Goal: Use online tool/utility

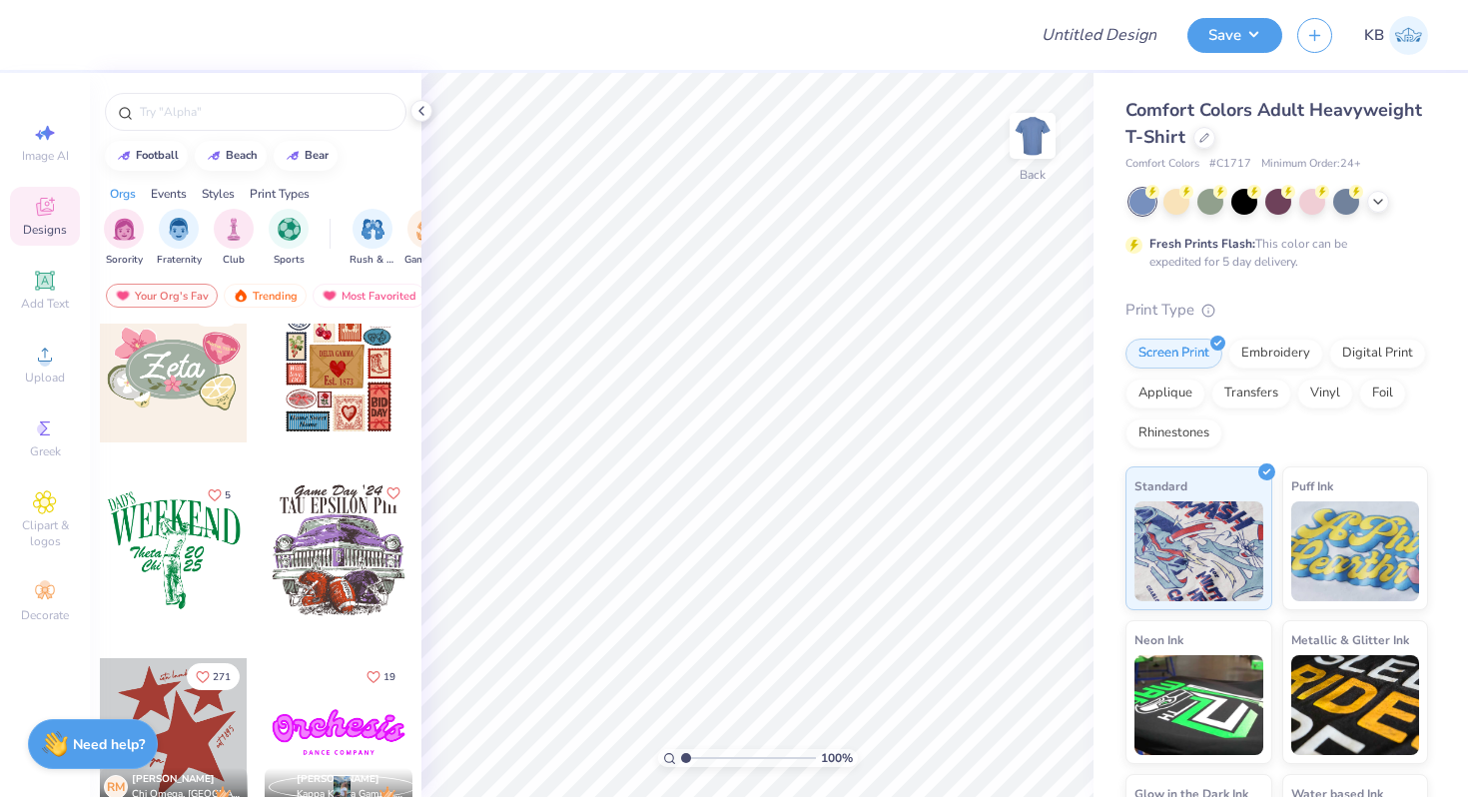
scroll to position [953, 0]
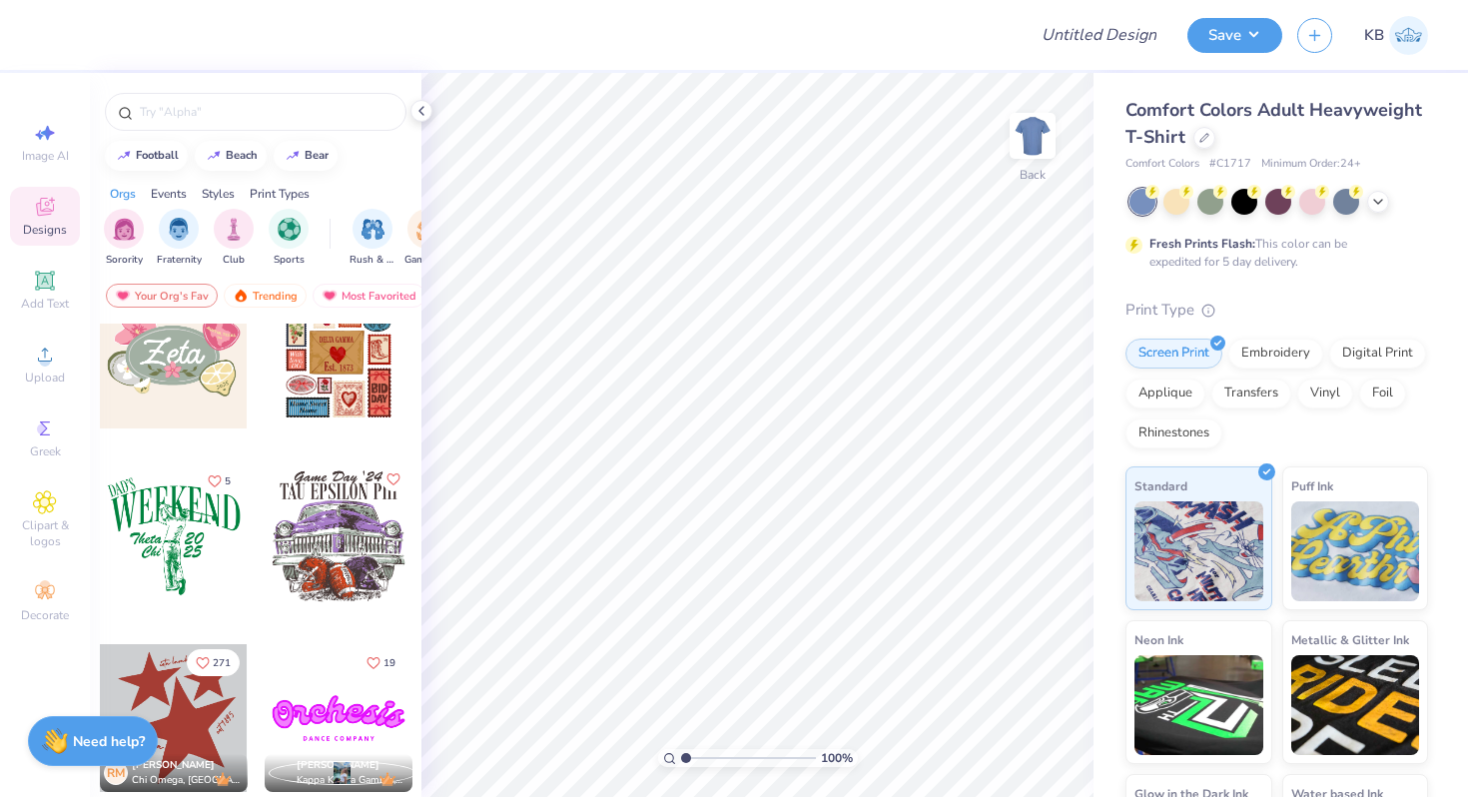
click at [100, 741] on strong "Need help?" at bounding box center [109, 741] width 72 height 19
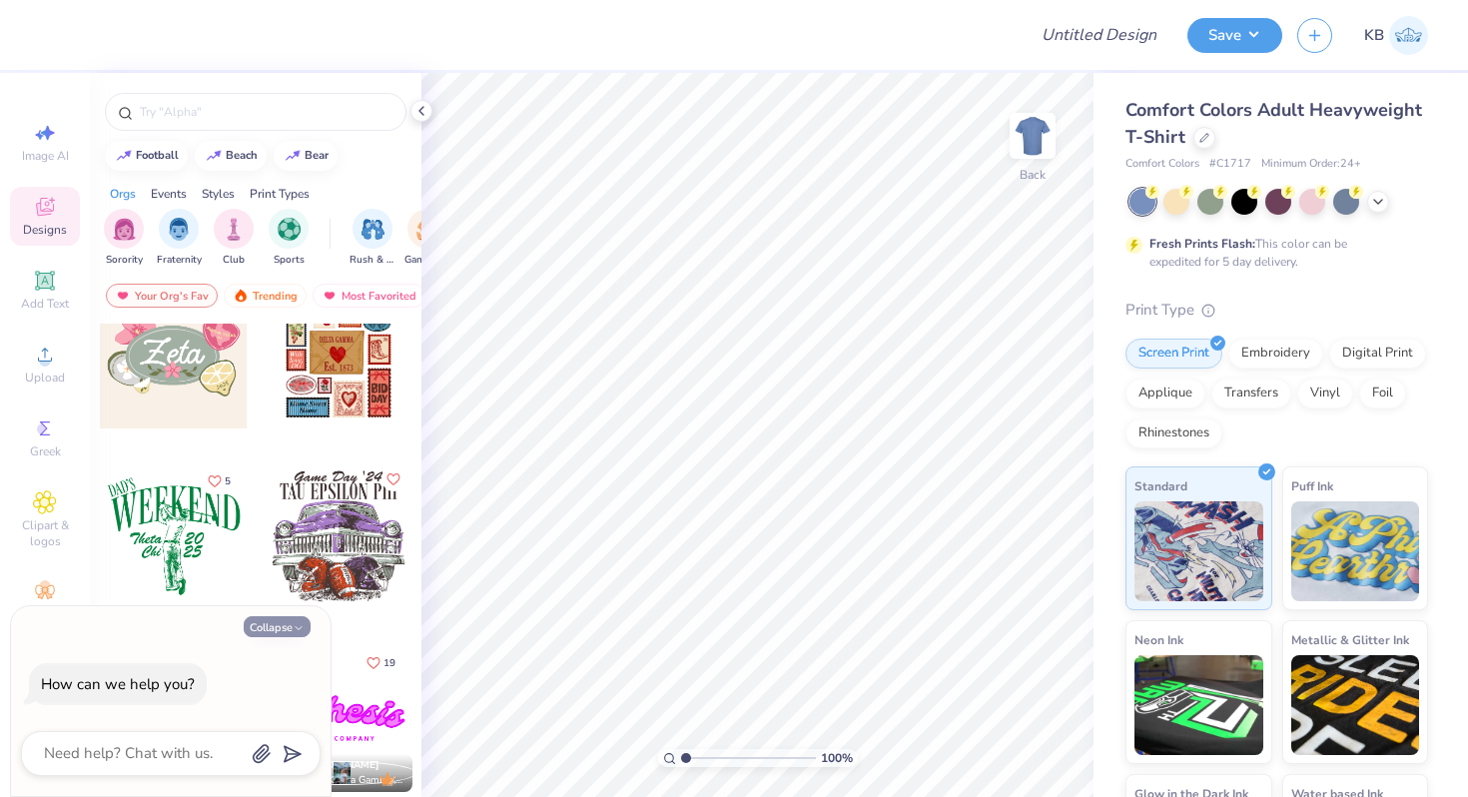
click at [298, 628] on icon "button" at bounding box center [299, 628] width 12 height 12
type textarea "x"
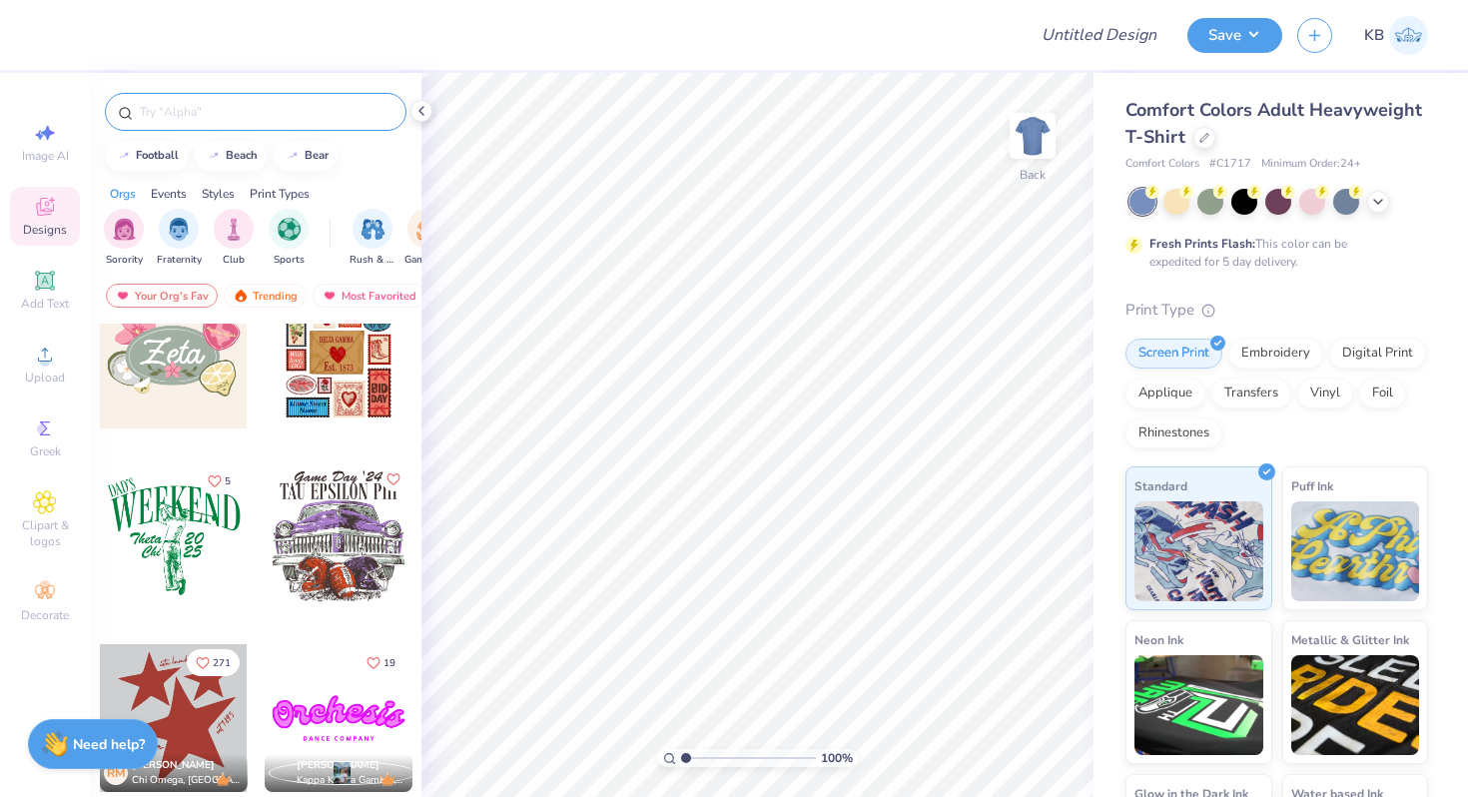
click at [270, 123] on div at bounding box center [256, 112] width 302 height 38
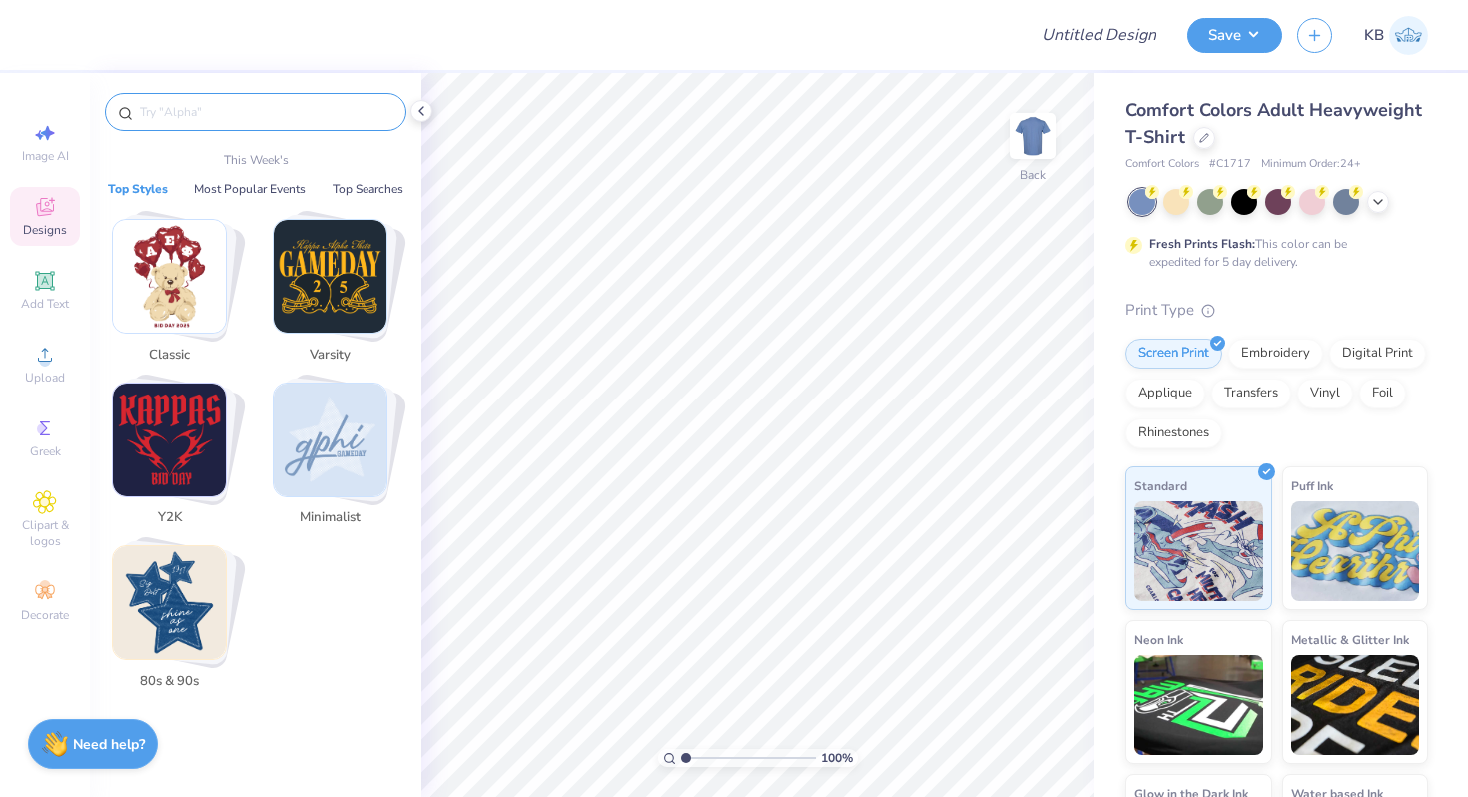
click at [266, 107] on input "text" at bounding box center [266, 112] width 256 height 20
click at [50, 151] on span "Image AI" at bounding box center [45, 156] width 47 height 16
select select "4"
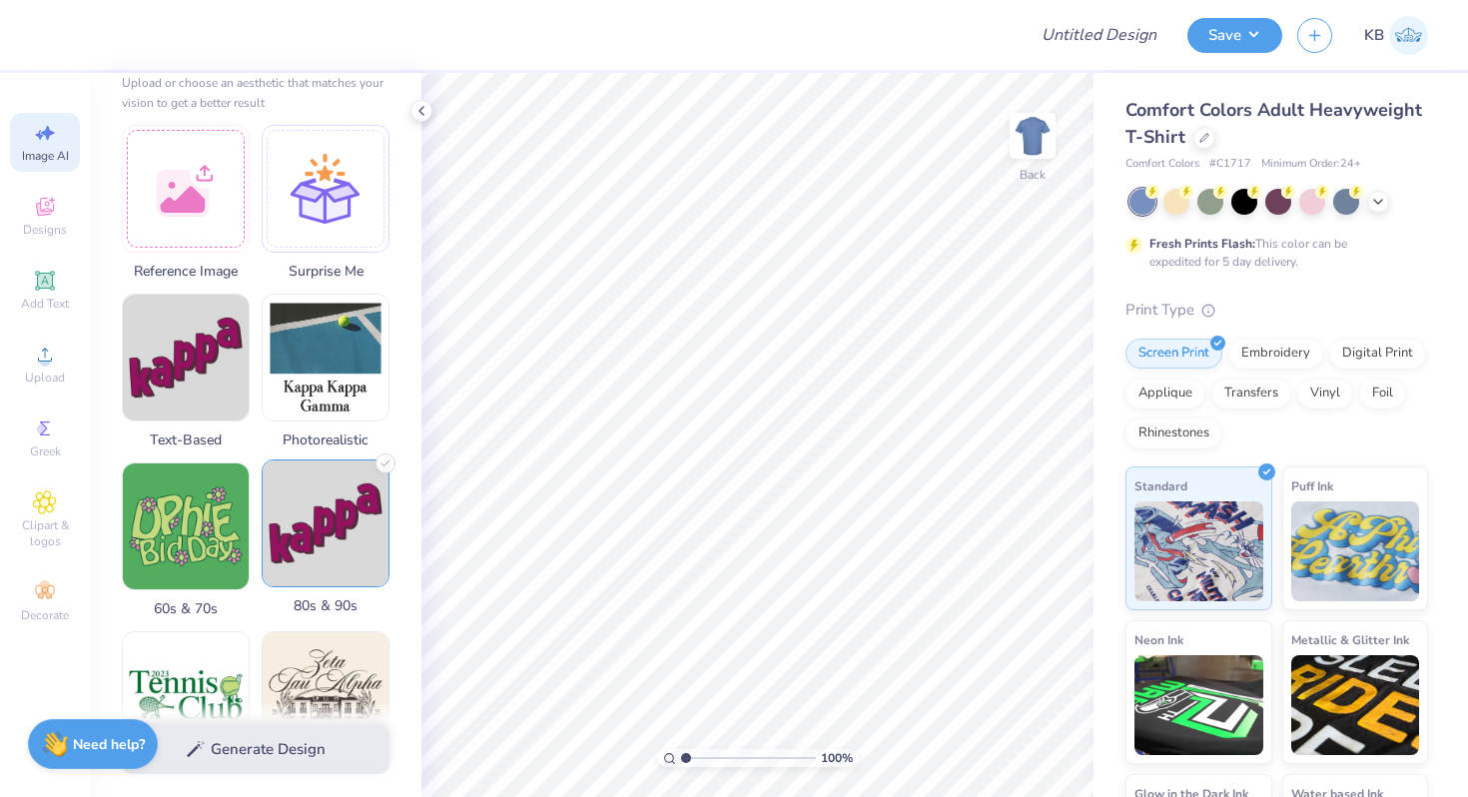
scroll to position [0, 0]
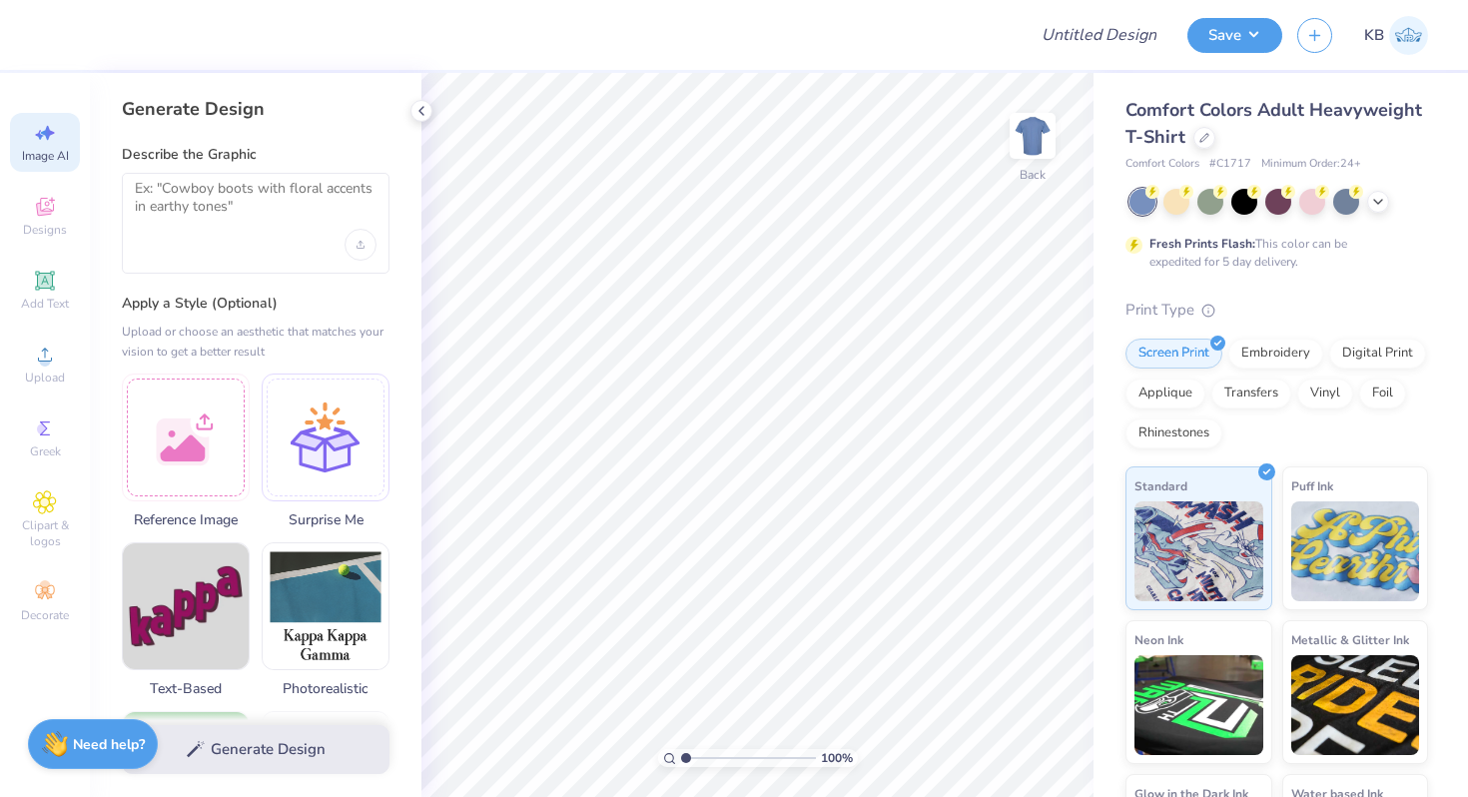
click at [298, 756] on div "Generate Design" at bounding box center [256, 749] width 332 height 97
click at [212, 740] on div "Generate Design" at bounding box center [256, 749] width 332 height 97
click at [315, 199] on textarea at bounding box center [256, 205] width 242 height 50
